Goal: Information Seeking & Learning: Learn about a topic

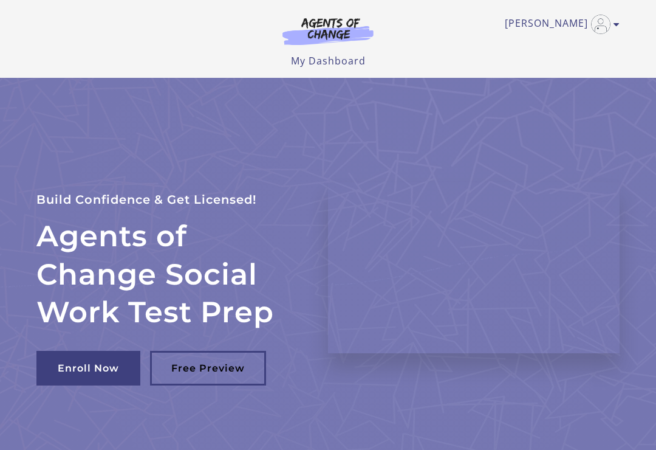
click at [74, 365] on link "Enroll Now" at bounding box center [88, 368] width 104 height 35
click at [559, 27] on link "Shameeka B" at bounding box center [559, 24] width 109 height 19
click at [570, 52] on link "My Account" at bounding box center [569, 44] width 107 height 21
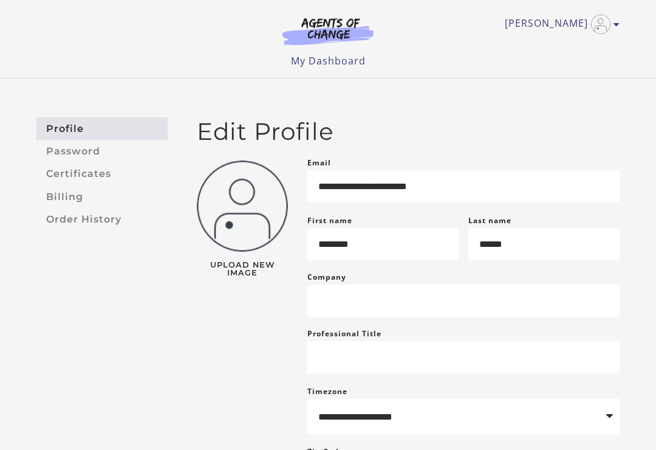
click at [322, 66] on link "My Dashboard" at bounding box center [328, 60] width 75 height 13
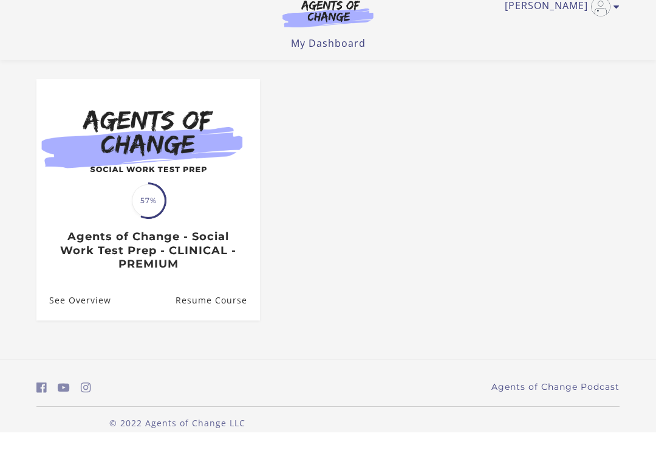
scroll to position [91, 0]
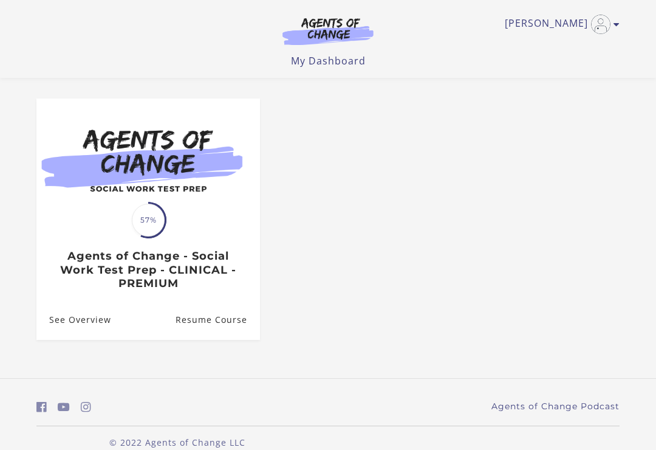
click at [205, 191] on img at bounding box center [148, 158] width 224 height 120
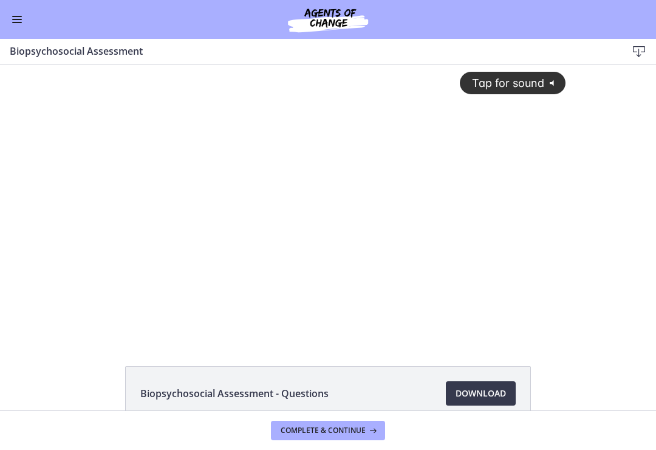
click at [419, 198] on div "Tap for sound @keyframes VOLUME_SMALL_WAVE_FLASH { 0% { opacity: 0; } 33% { opa…" at bounding box center [328, 191] width 490 height 255
click at [17, 16] on span "Enable menu" at bounding box center [17, 16] width 10 height 1
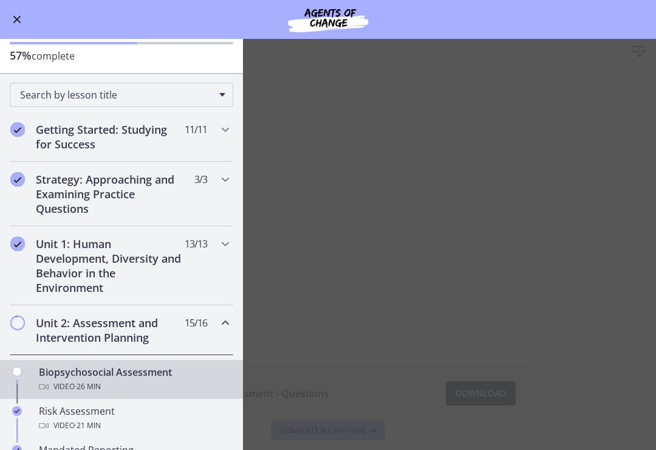
scroll to position [72, 0]
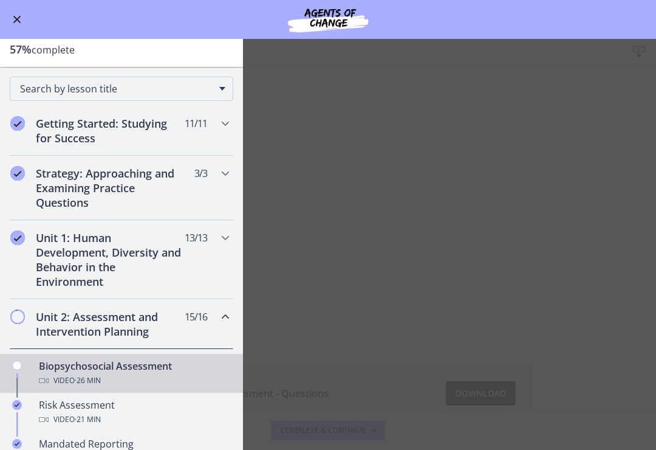
click at [6, 24] on div "Go to Dashboard" at bounding box center [328, 19] width 656 height 39
click at [510, 280] on main "Biopsychosocial Assessment Download Enable fullscreen Biopsychosocial Assessmen…" at bounding box center [328, 244] width 656 height 411
click at [12, 13] on button "Enable menu" at bounding box center [17, 19] width 15 height 15
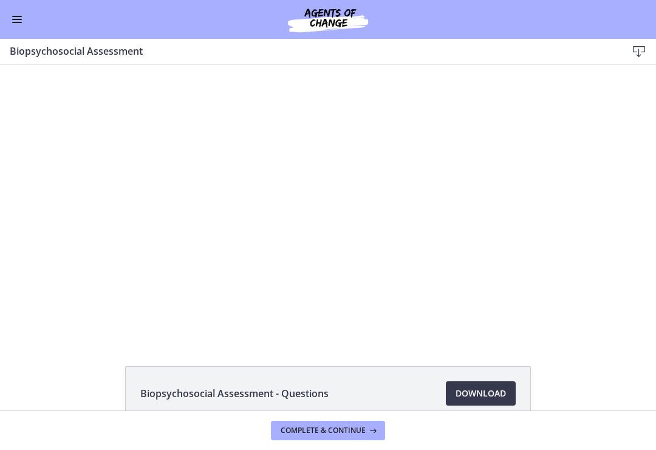
click at [281, 191] on div at bounding box center [328, 201] width 490 height 274
click at [527, 216] on div at bounding box center [328, 201] width 490 height 274
click at [363, 425] on span "Complete & continue" at bounding box center [323, 430] width 85 height 10
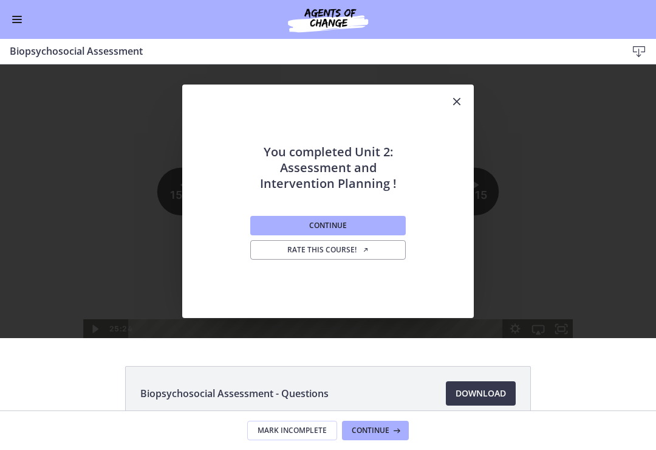
click at [458, 103] on icon "Close" at bounding box center [457, 101] width 15 height 15
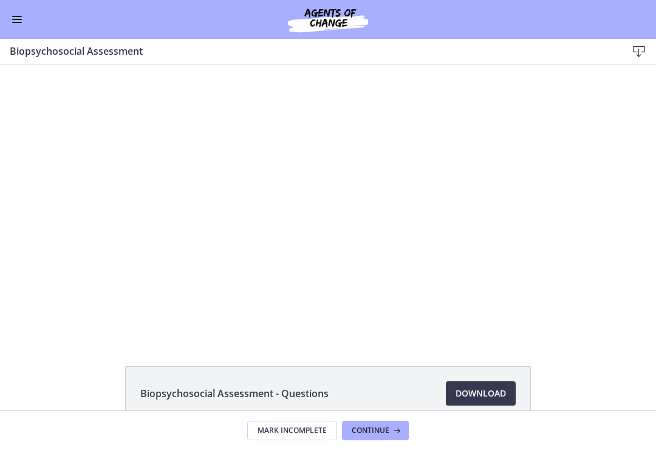
click at [23, 17] on button "Enable menu" at bounding box center [17, 19] width 15 height 15
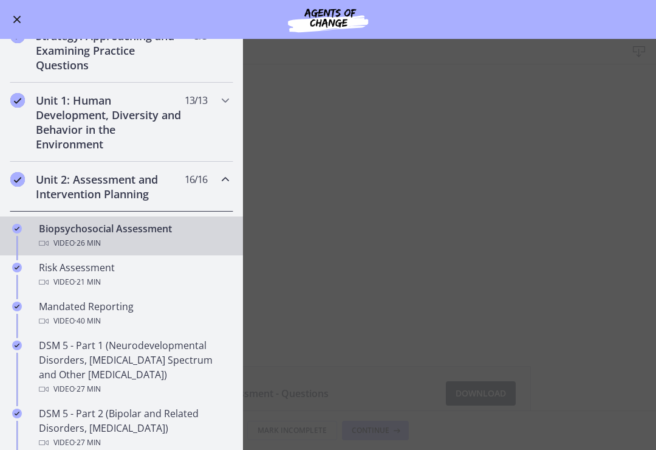
scroll to position [213, 0]
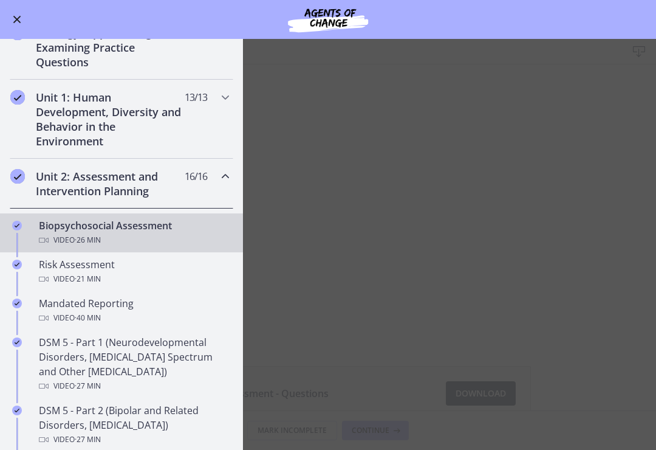
click at [115, 271] on div "Risk Assessment Video · 21 min" at bounding box center [134, 271] width 190 height 29
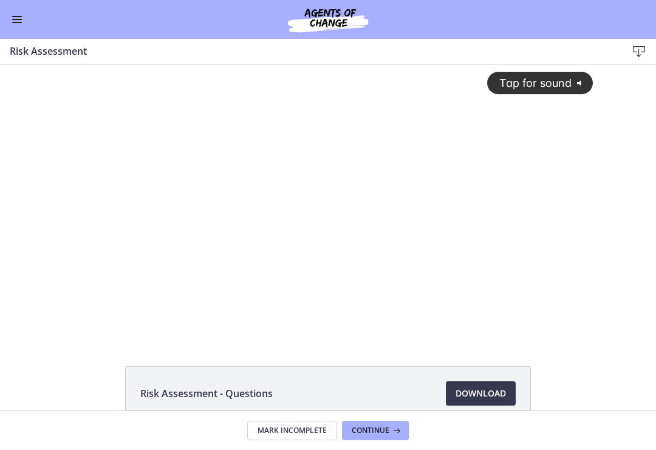
click at [319, 195] on div "Tap for sound @keyframes VOLUME_SMALL_WAVE_FLASH { 0% { opacity: 0; } 33% { opa…" at bounding box center [328, 191] width 545 height 255
click at [295, 232] on div at bounding box center [328, 201] width 545 height 274
click at [207, 241] on div at bounding box center [328, 201] width 545 height 274
click at [285, 238] on div at bounding box center [328, 201] width 545 height 274
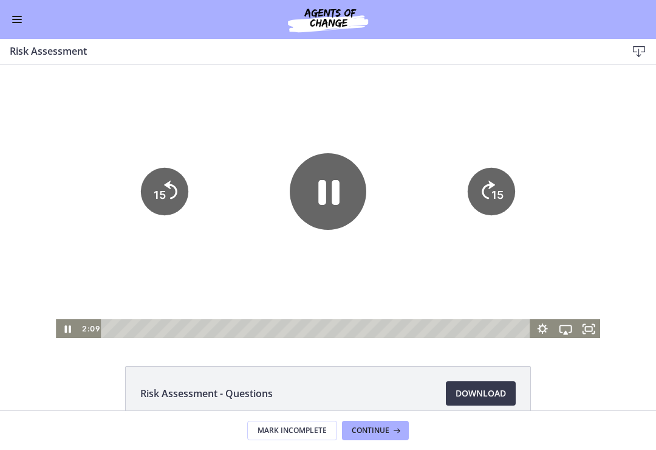
click at [313, 188] on icon "Pause" at bounding box center [328, 191] width 77 height 77
click at [339, 170] on icon "Play Video" at bounding box center [328, 191] width 68 height 68
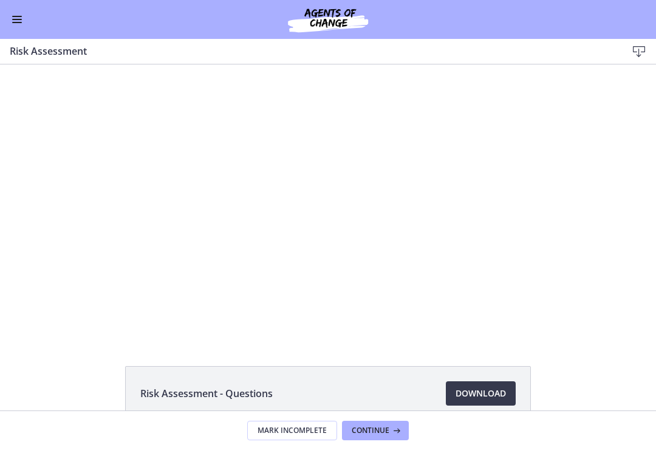
click at [19, 361] on div "Risk Assessment - Questions Download Opens in a new window" at bounding box center [328, 237] width 656 height 346
click at [306, 205] on div at bounding box center [328, 201] width 545 height 274
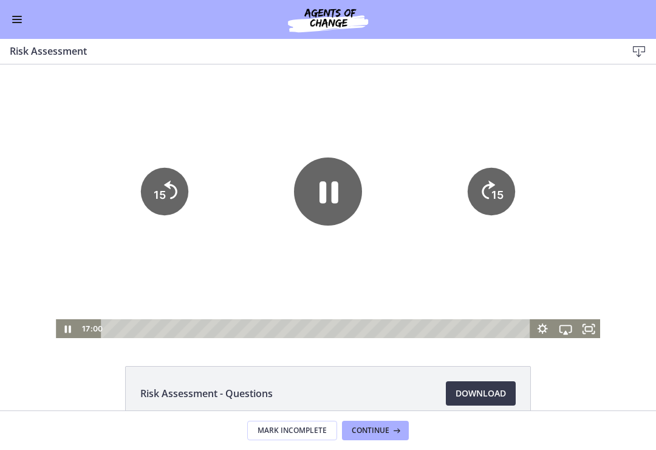
click at [316, 197] on icon "Pause" at bounding box center [328, 191] width 68 height 68
click at [332, 169] on icon "Play Video" at bounding box center [328, 191] width 77 height 77
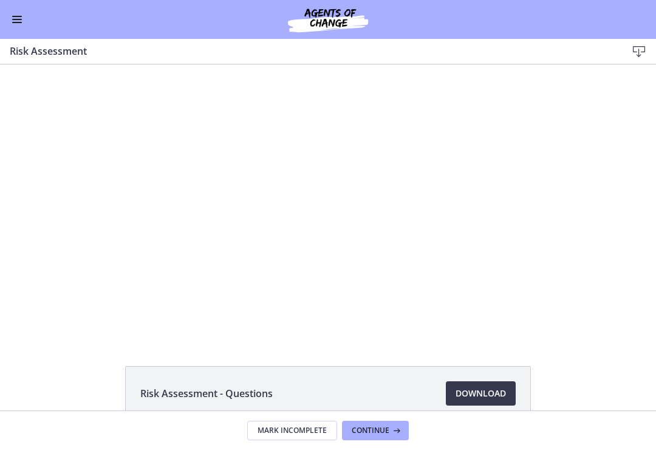
click at [340, 263] on div at bounding box center [328, 201] width 545 height 274
click at [354, 201] on div "Tap for sound @keyframes VOLUME_SMALL_WAVE_FLASH { 0% { opacity: 0; } 33% { opa…" at bounding box center [328, 201] width 543 height 274
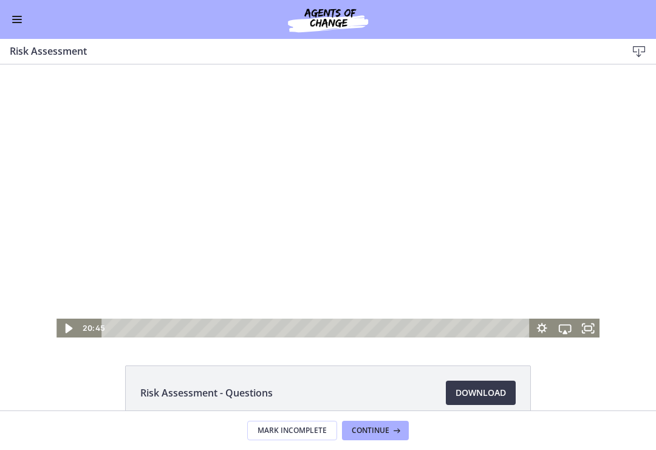
click at [73, 330] on icon "Play Video" at bounding box center [69, 327] width 28 height 23
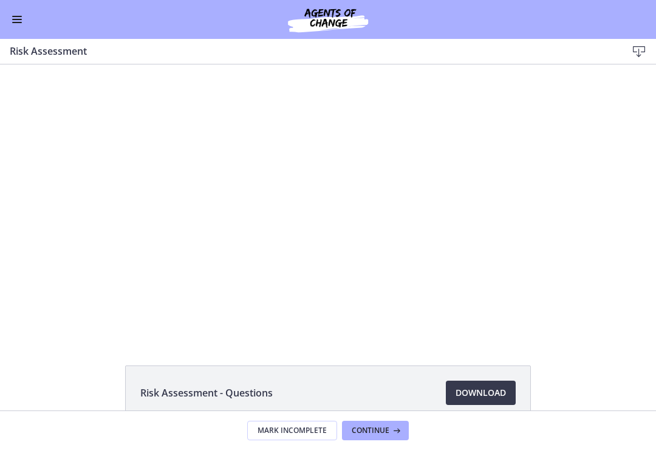
click at [15, 7] on div "Go to Dashboard" at bounding box center [328, 19] width 656 height 39
click at [13, 19] on span "Enable menu" at bounding box center [17, 19] width 10 height 1
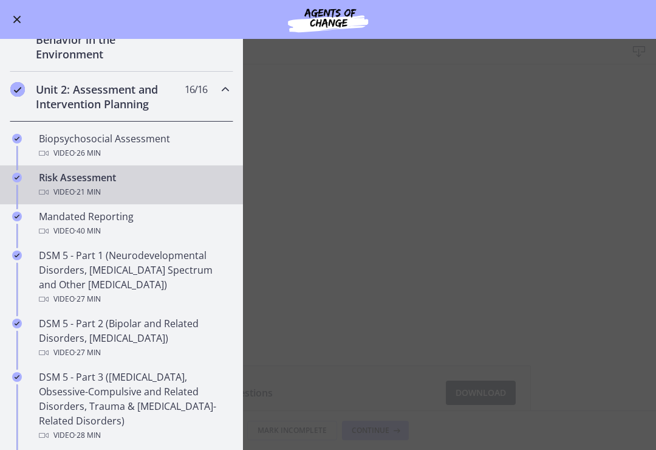
scroll to position [301, 0]
click at [154, 232] on div "Video · 40 min" at bounding box center [134, 229] width 190 height 15
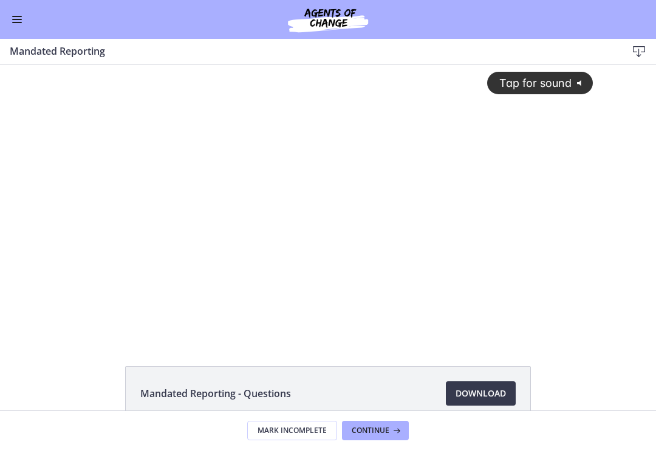
click at [440, 176] on div "Tap for sound @keyframes VOLUME_SMALL_WAVE_FLASH { 0% { opacity: 0; } 33% { opa…" at bounding box center [328, 191] width 545 height 255
click at [326, 202] on div at bounding box center [328, 201] width 545 height 274
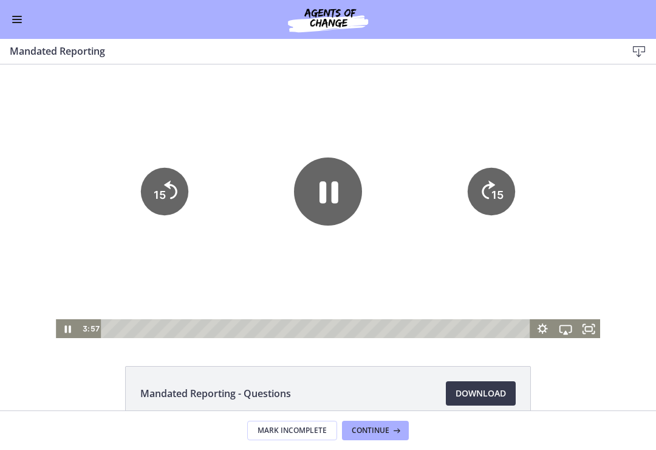
click at [327, 210] on icon "Pause" at bounding box center [328, 191] width 68 height 68
